Goal: Task Accomplishment & Management: Manage account settings

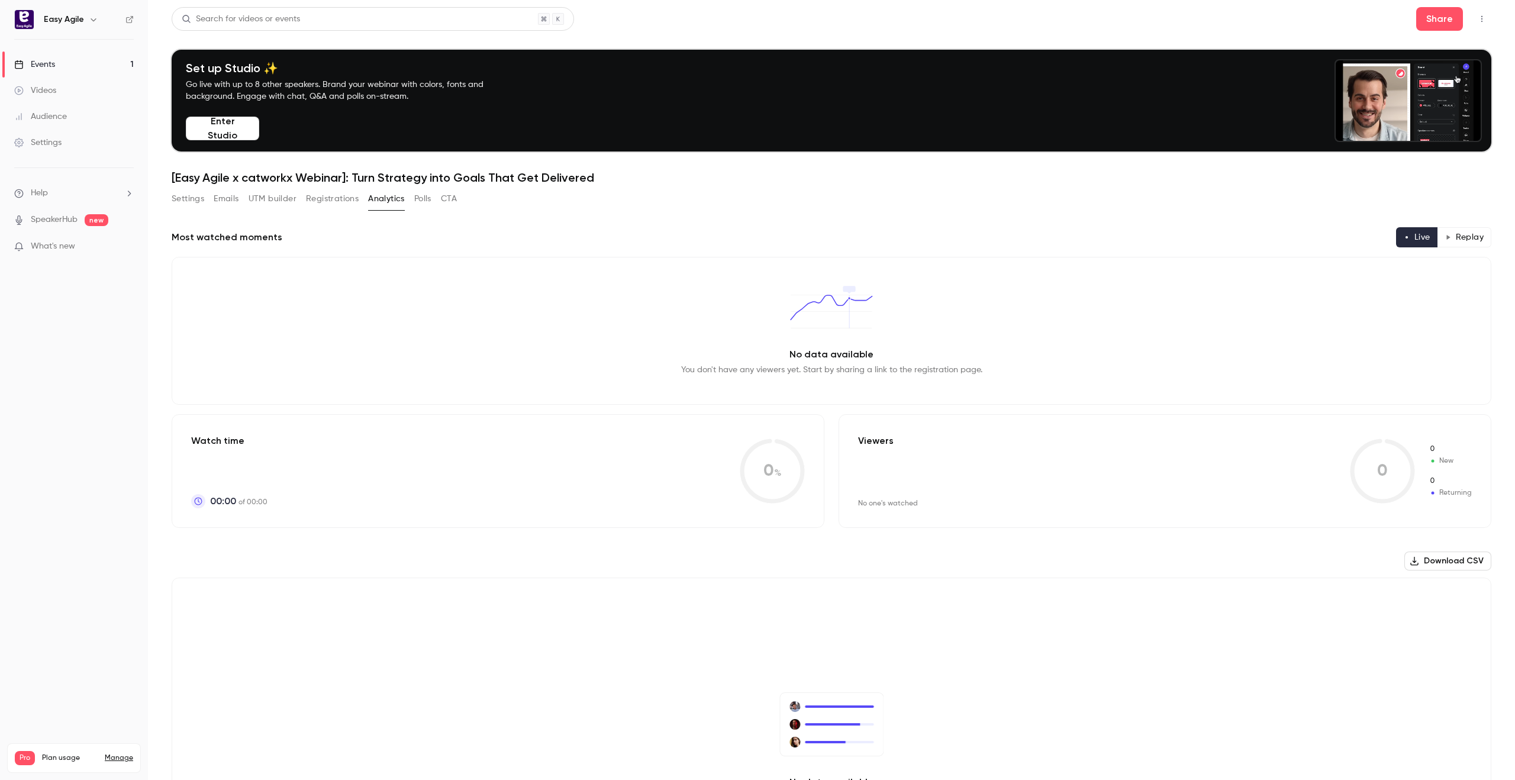
click at [216, 135] on button "Enter Studio" at bounding box center [222, 129] width 73 height 24
click at [197, 199] on button "Settings" at bounding box center [188, 198] width 33 height 19
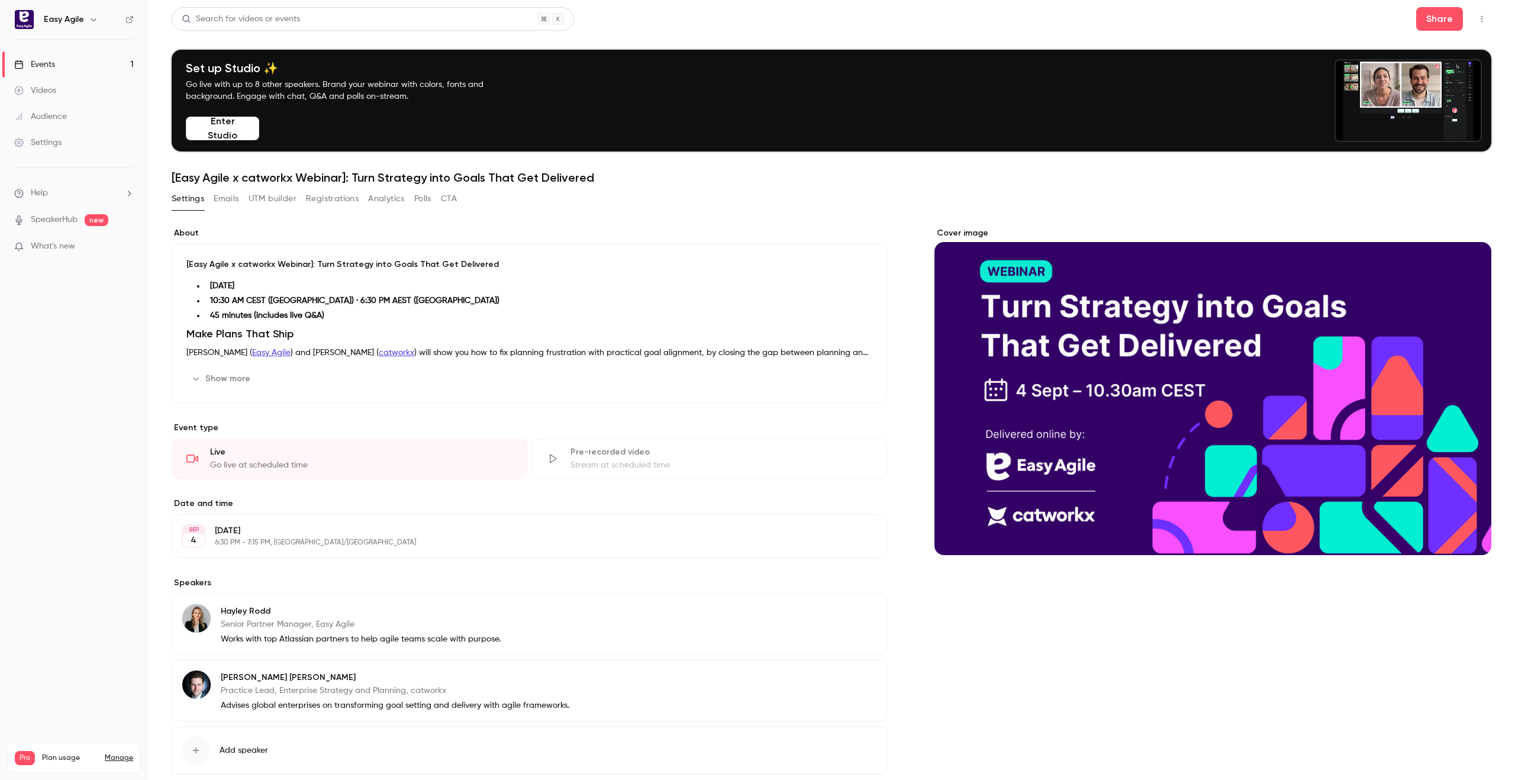
click at [329, 201] on button "Registrations" at bounding box center [332, 198] width 53 height 19
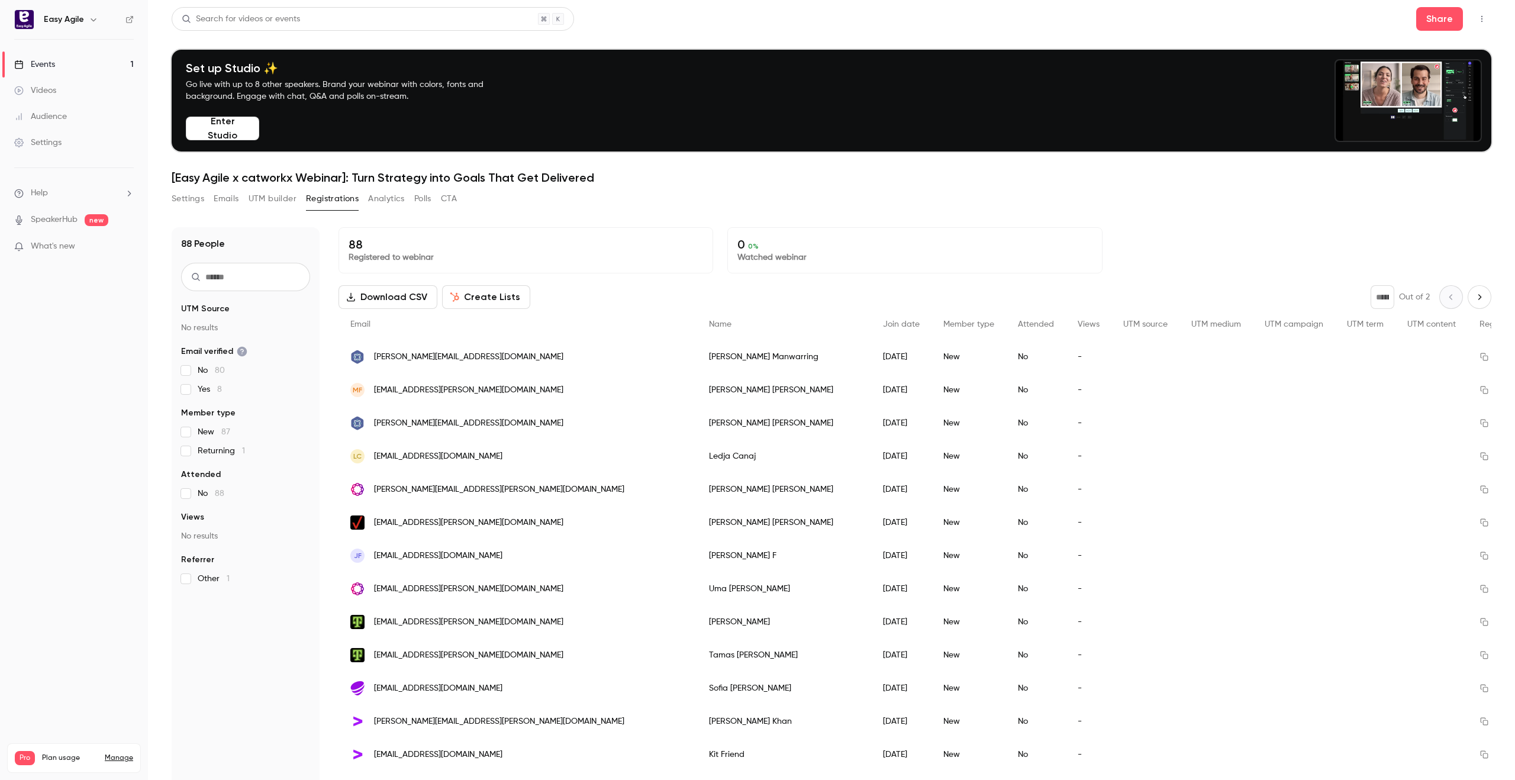
click at [183, 198] on button "Settings" at bounding box center [188, 198] width 33 height 19
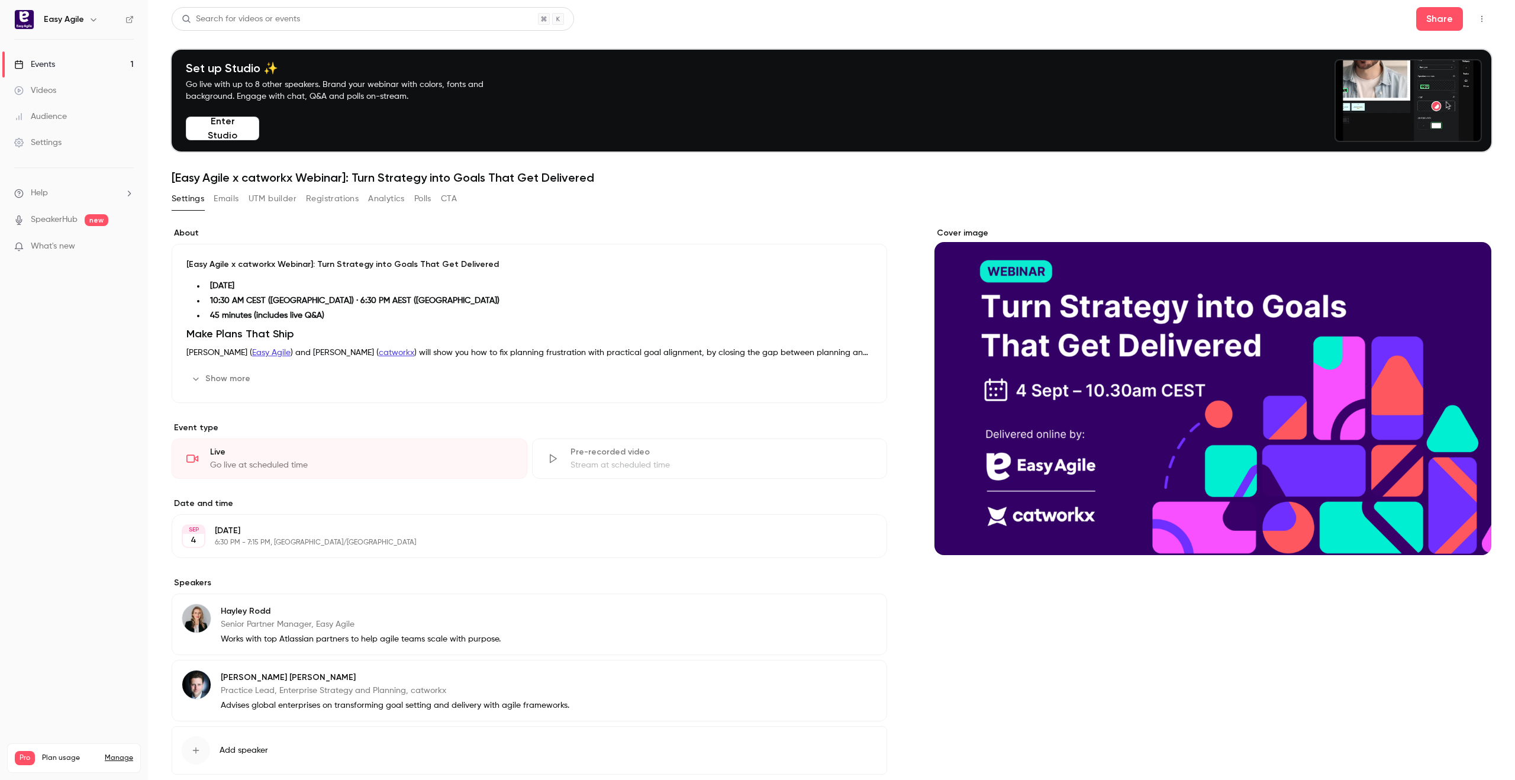
scroll to position [28, 0]
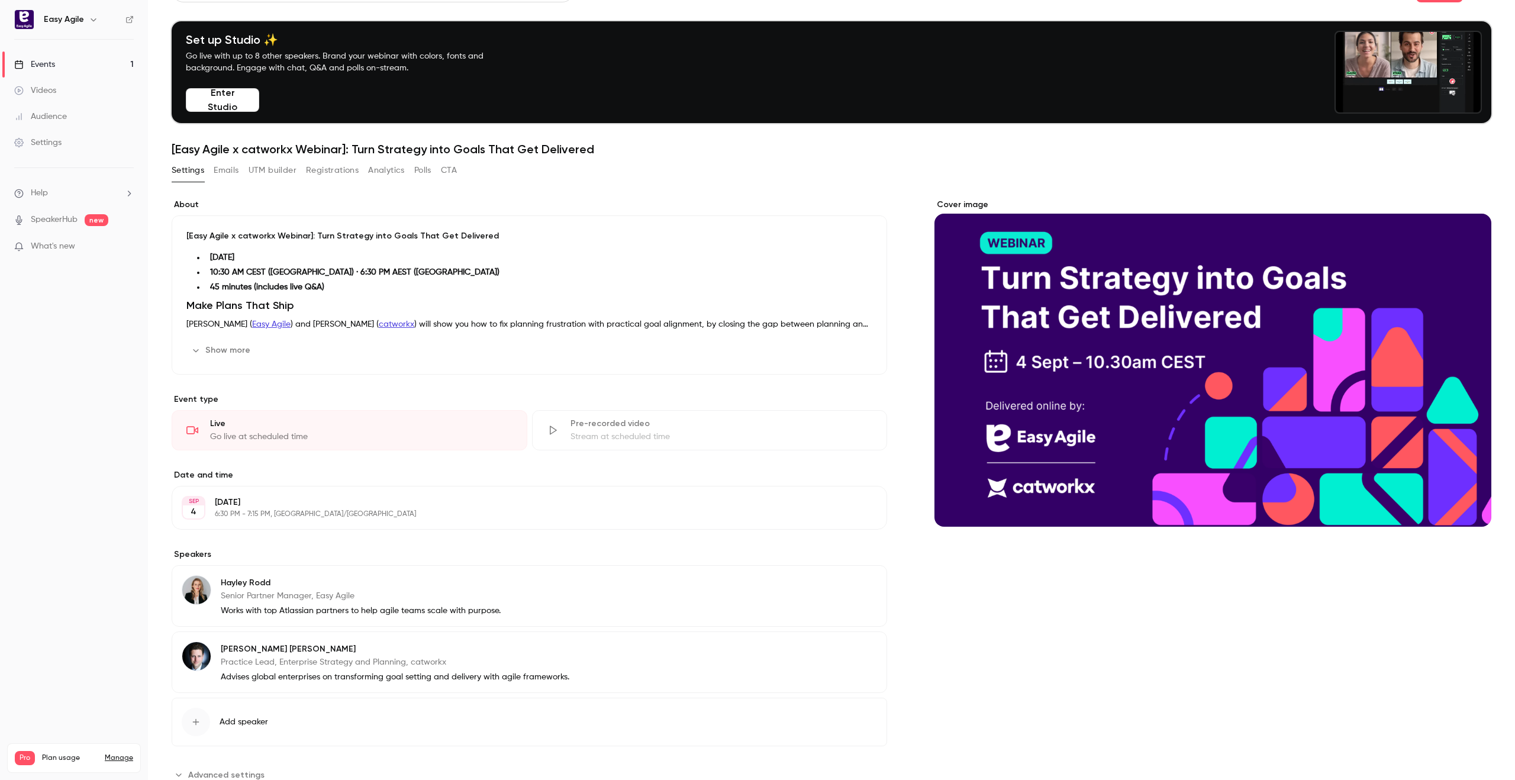
click at [197, 353] on icon "button" at bounding box center [195, 350] width 9 height 9
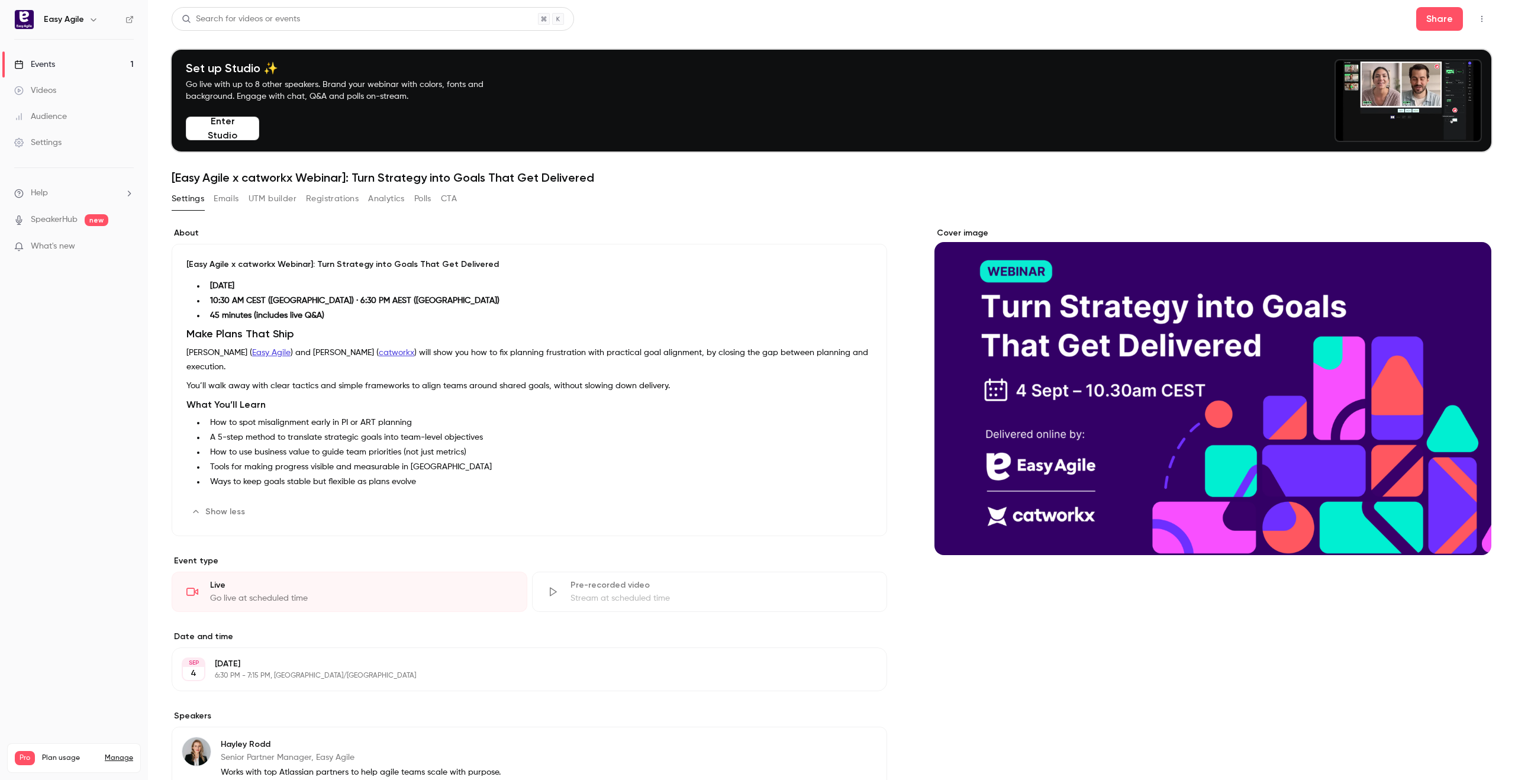
scroll to position [201, 0]
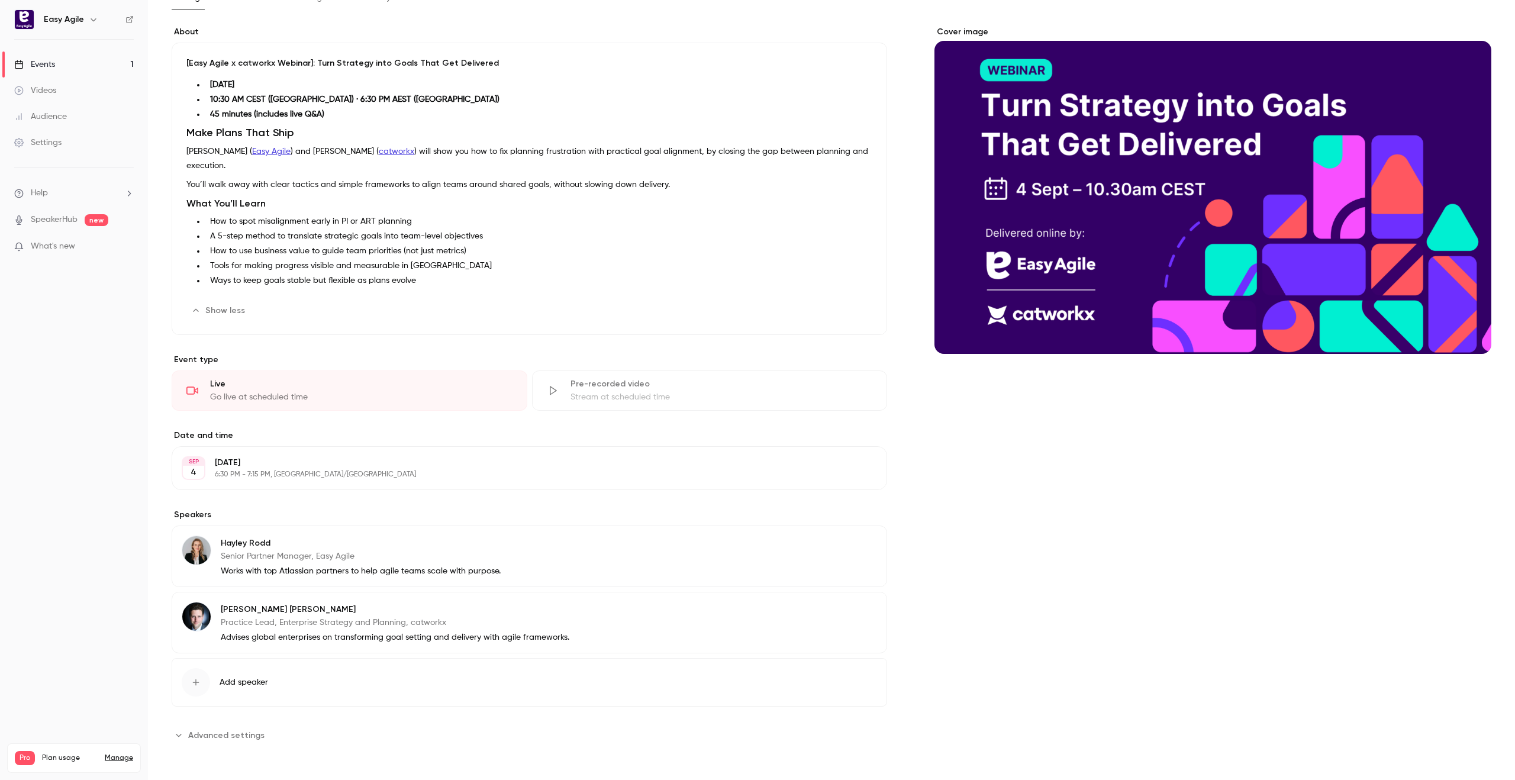
click at [229, 731] on span "Advanced settings" at bounding box center [226, 735] width 76 height 12
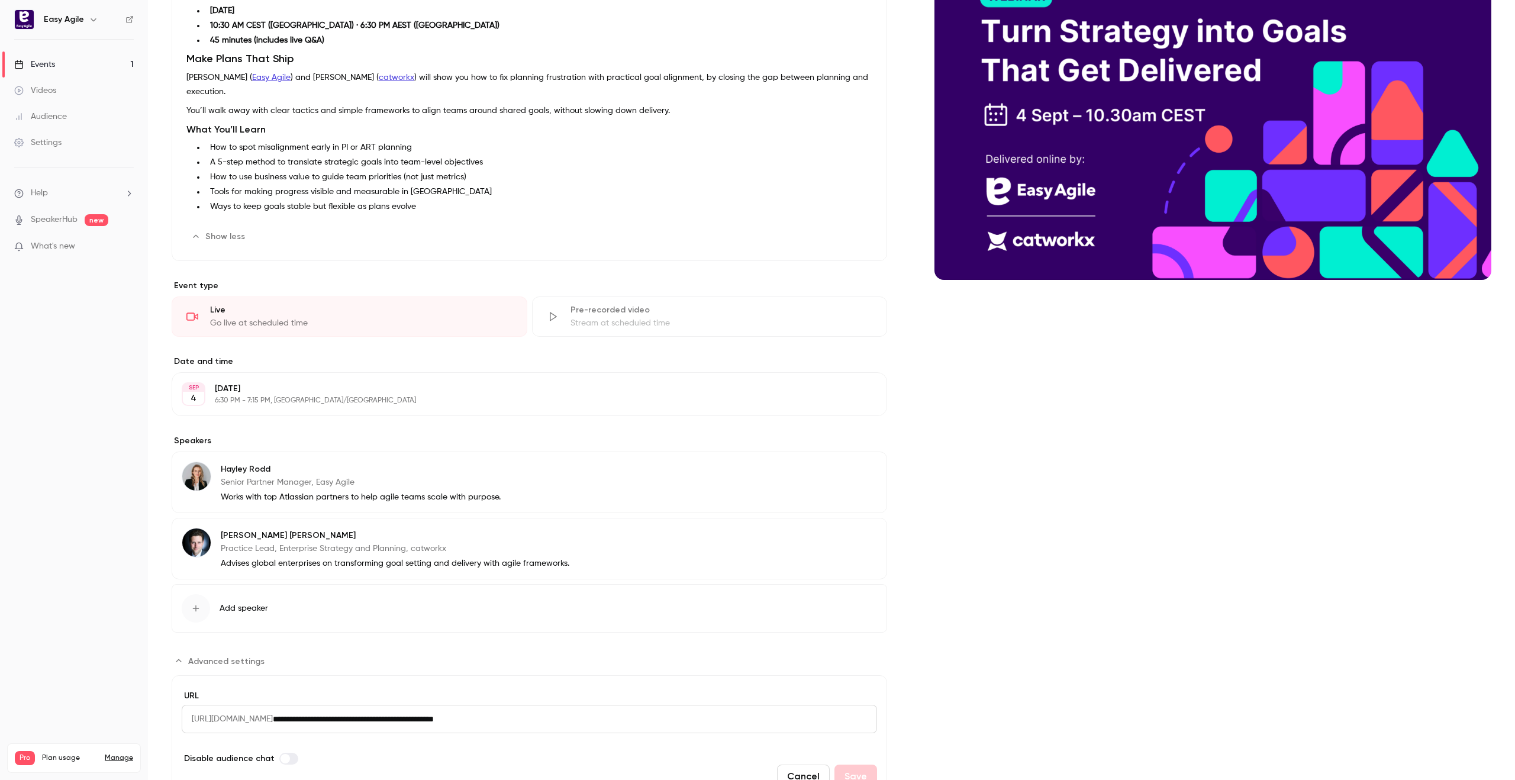
scroll to position [334, 0]
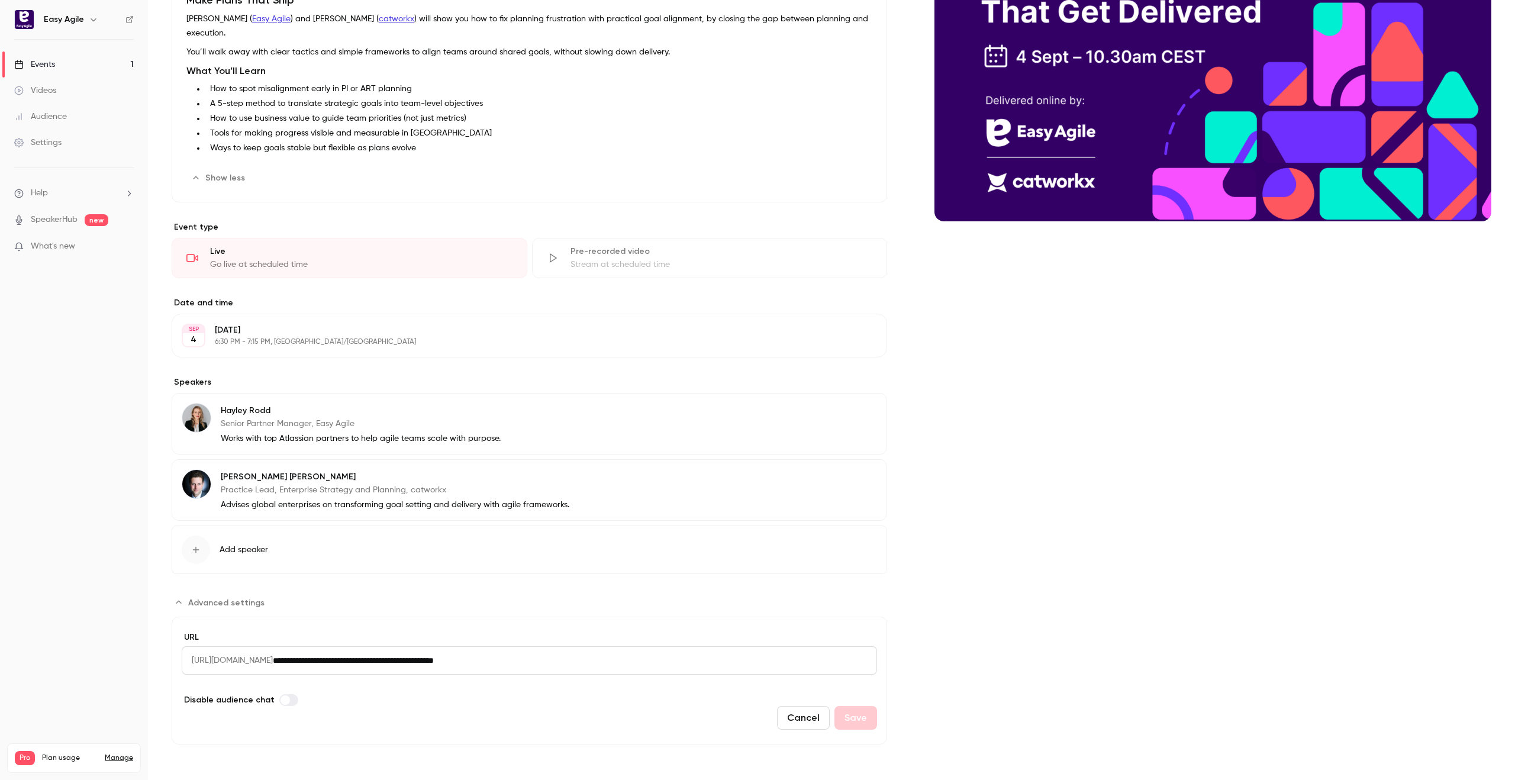
click at [185, 603] on button "Advanced settings" at bounding box center [222, 602] width 100 height 19
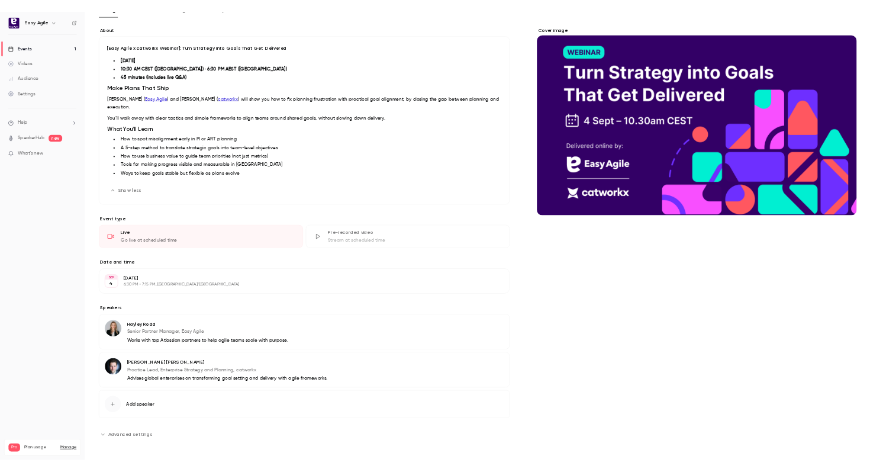
scroll to position [0, 0]
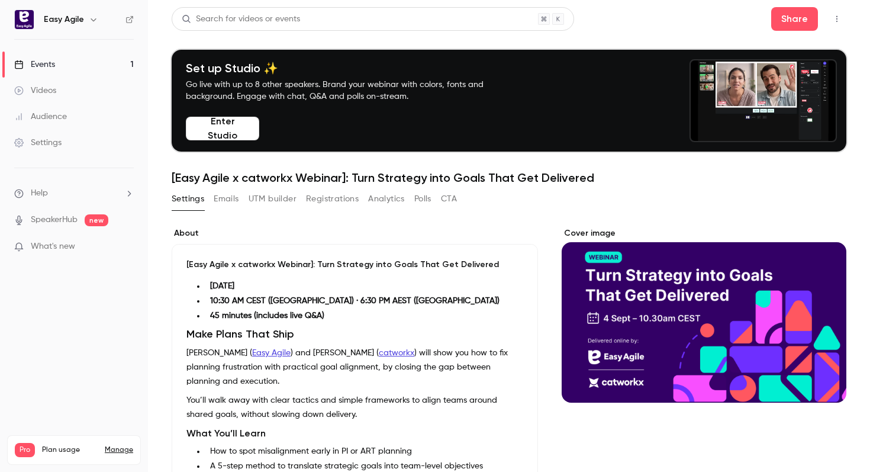
click at [231, 133] on button "Enter Studio" at bounding box center [222, 129] width 73 height 24
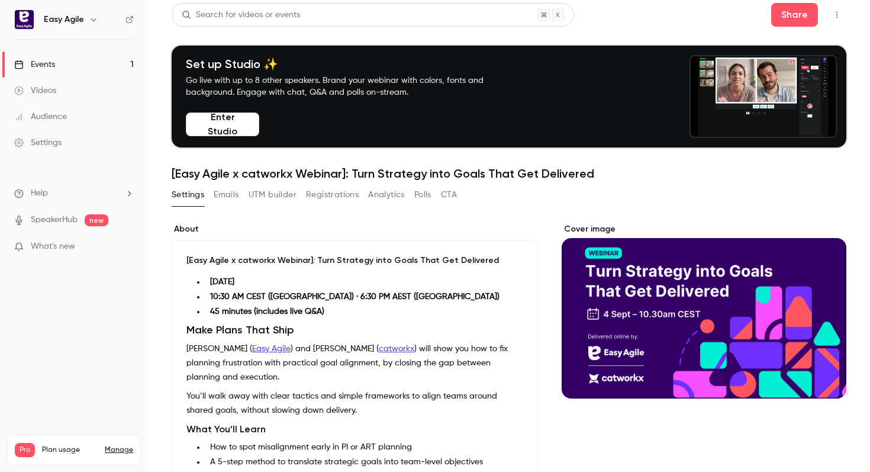
scroll to position [7, 0]
